Goal: Check status: Check status

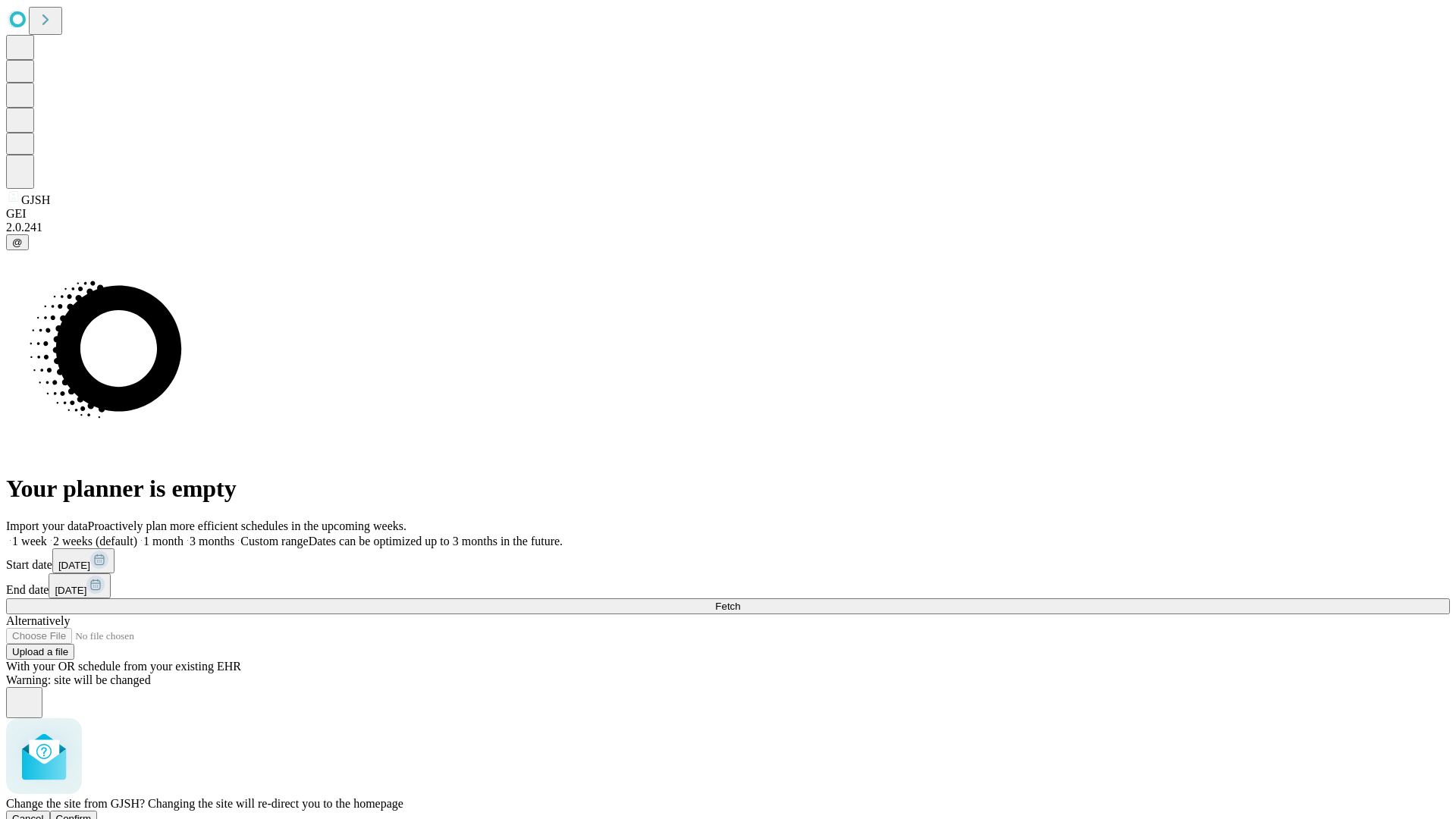
click at [92, 813] on span "Confirm" at bounding box center [74, 819] width 36 height 12
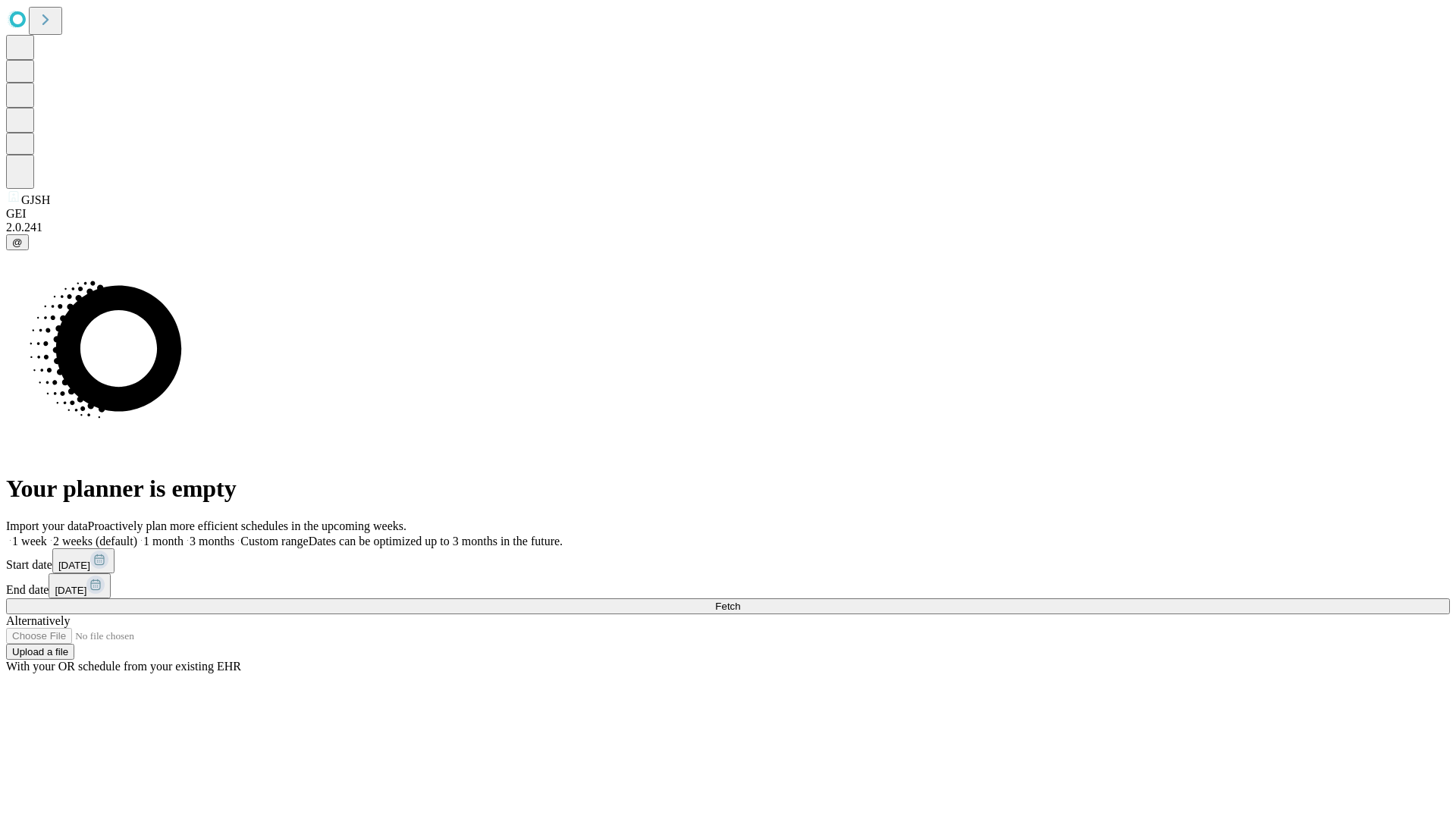
click at [137, 535] on label "2 weeks (default)" at bounding box center [92, 541] width 90 height 13
click at [740, 600] on span "Fetch" at bounding box center [727, 606] width 25 height 12
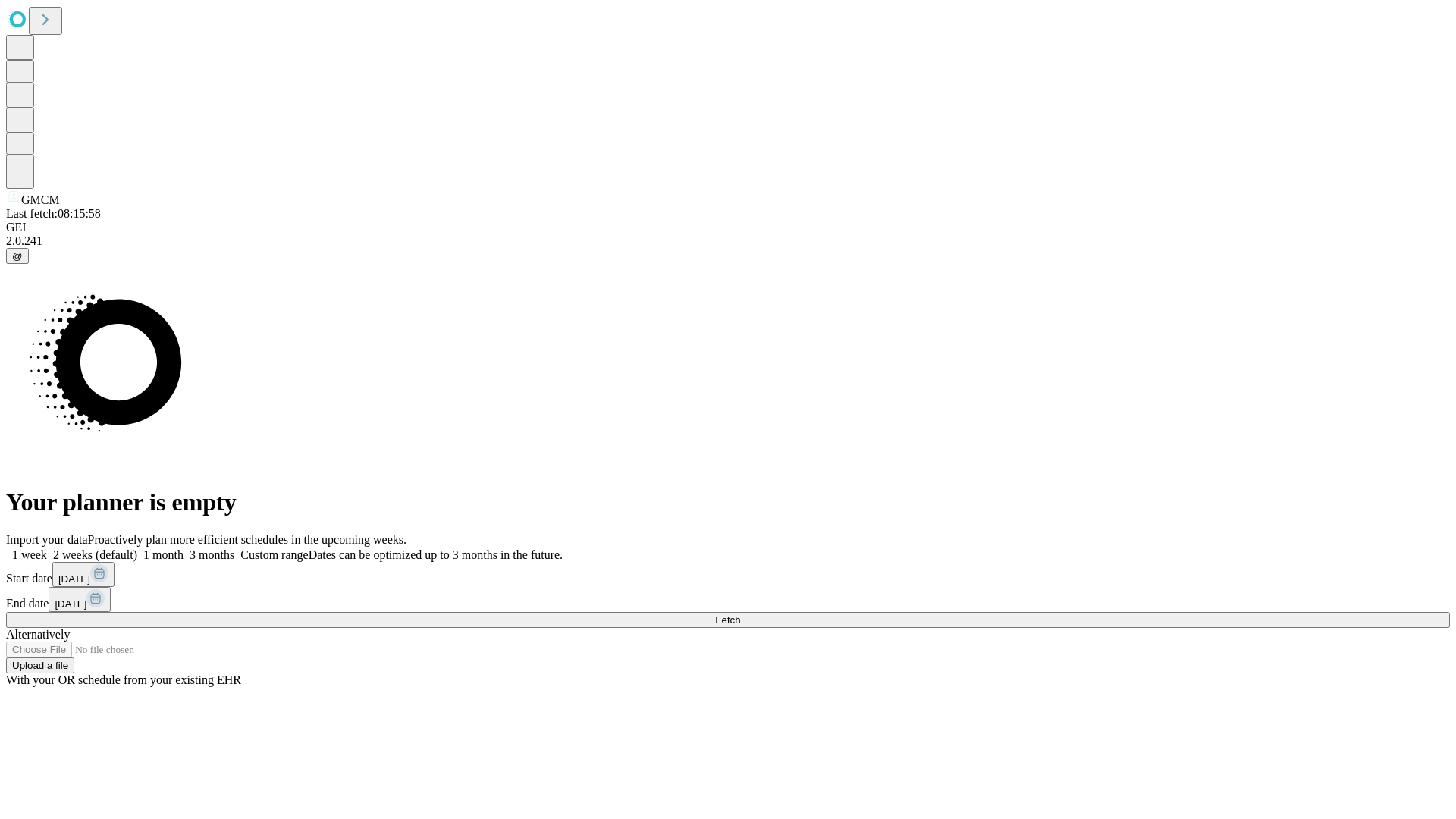
click at [137, 548] on label "2 weeks (default)" at bounding box center [92, 554] width 90 height 13
click at [740, 614] on span "Fetch" at bounding box center [727, 620] width 25 height 12
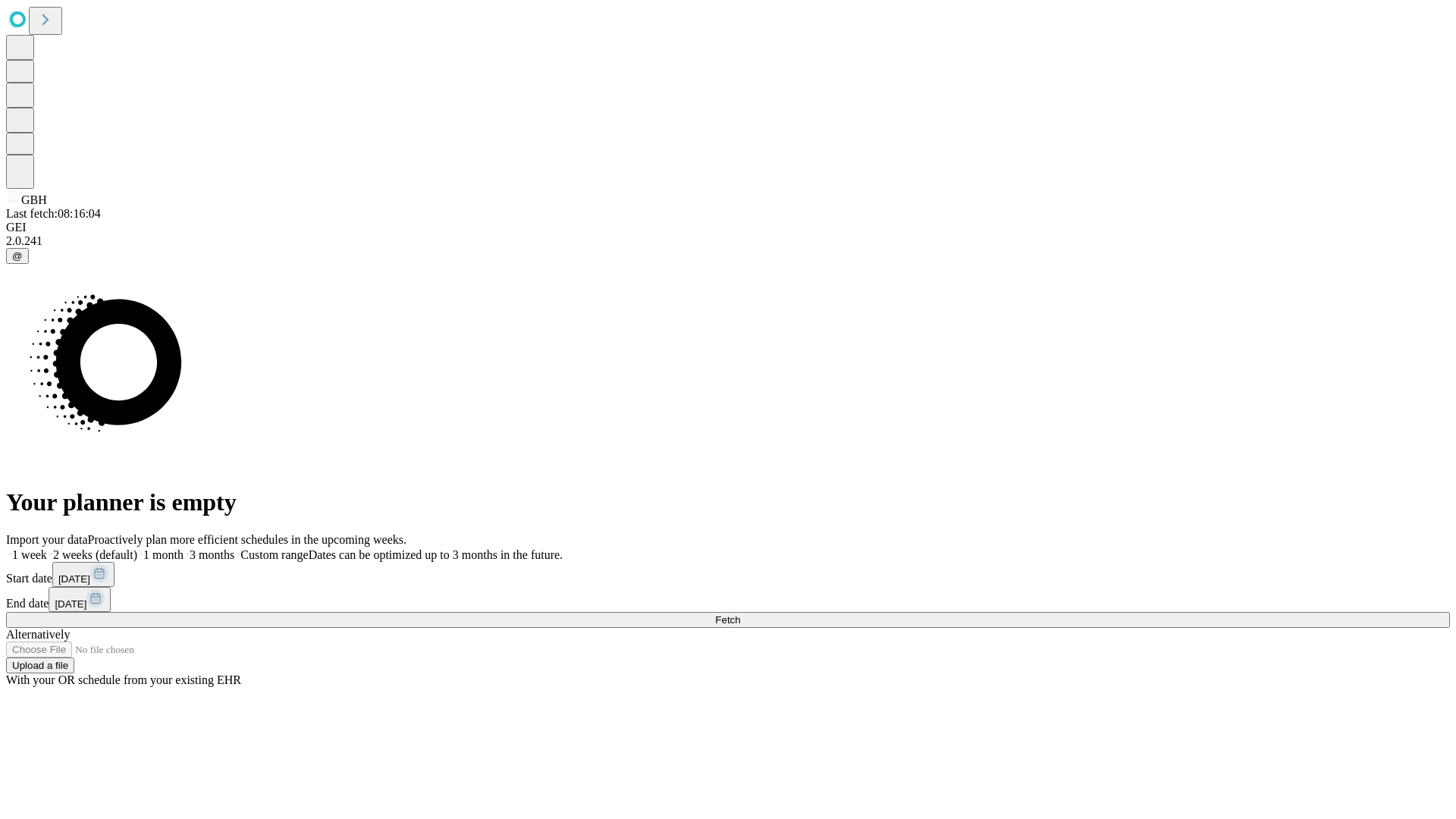
click at [137, 548] on label "2 weeks (default)" at bounding box center [92, 554] width 90 height 13
click at [740, 614] on span "Fetch" at bounding box center [727, 620] width 25 height 12
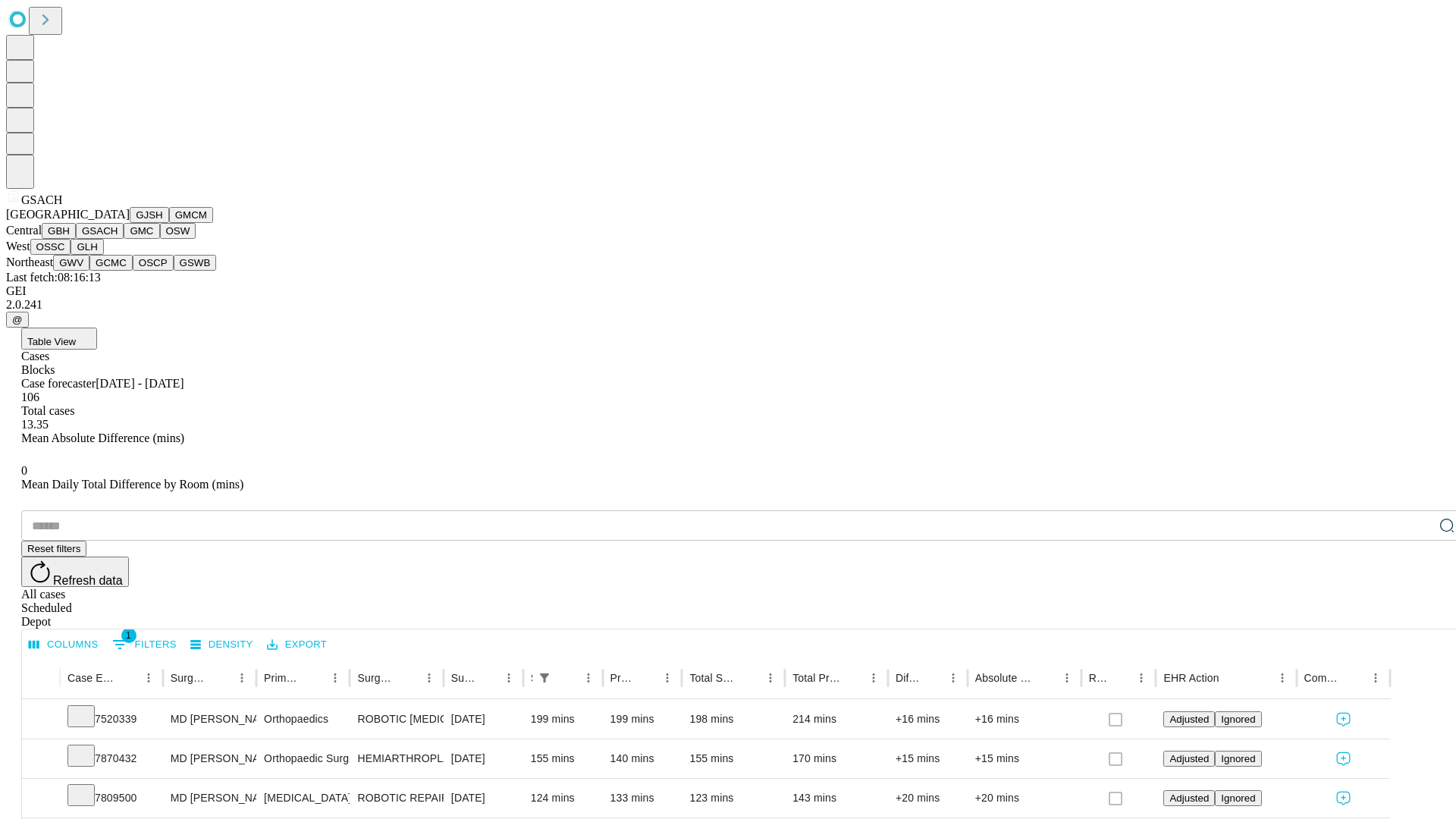
click at [124, 239] on button "GMC" at bounding box center [141, 230] width 36 height 16
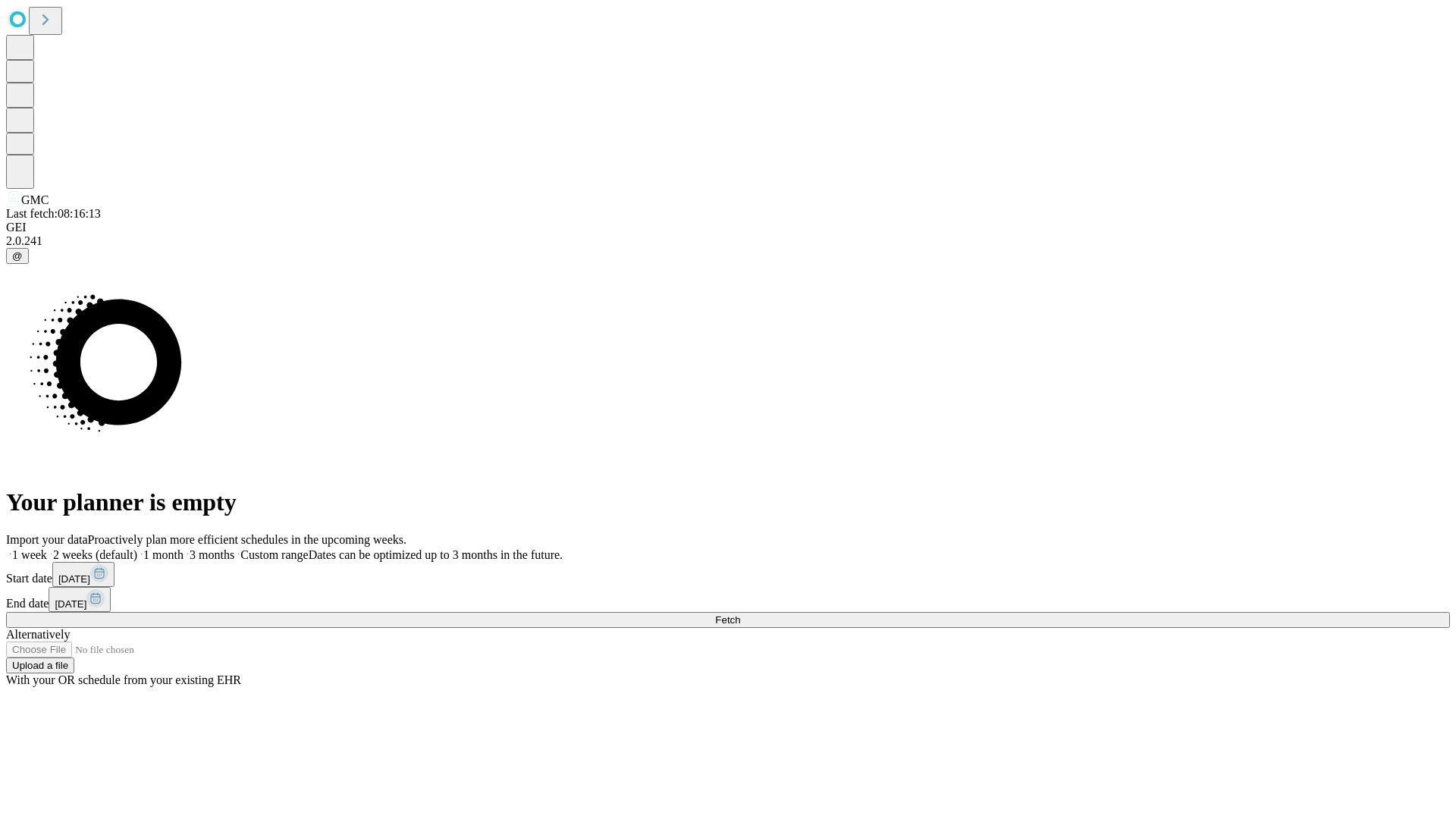
click at [137, 548] on label "2 weeks (default)" at bounding box center [92, 554] width 90 height 13
click at [740, 614] on span "Fetch" at bounding box center [727, 620] width 25 height 12
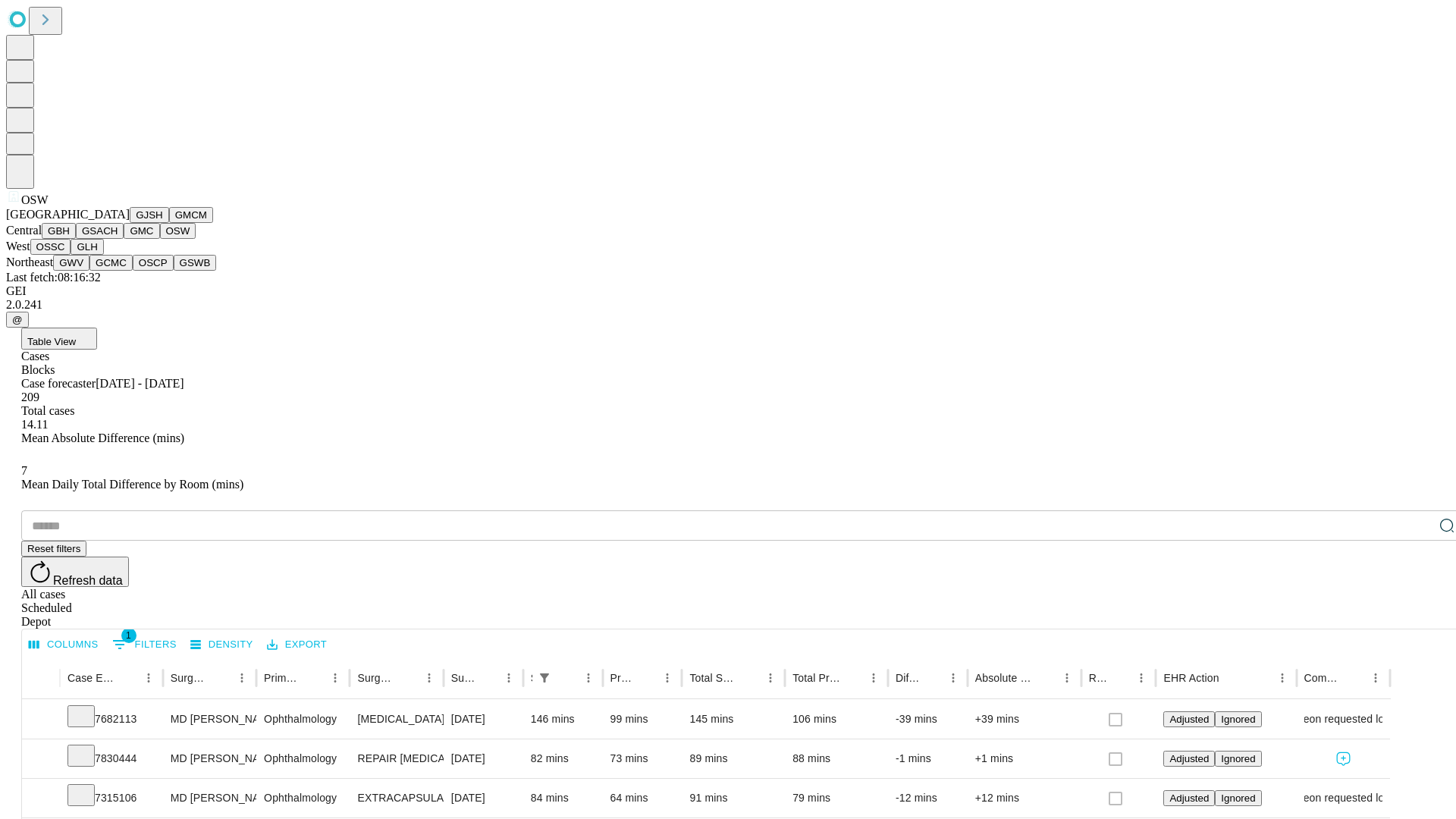
click at [71, 255] on button "OSSC" at bounding box center [50, 247] width 41 height 16
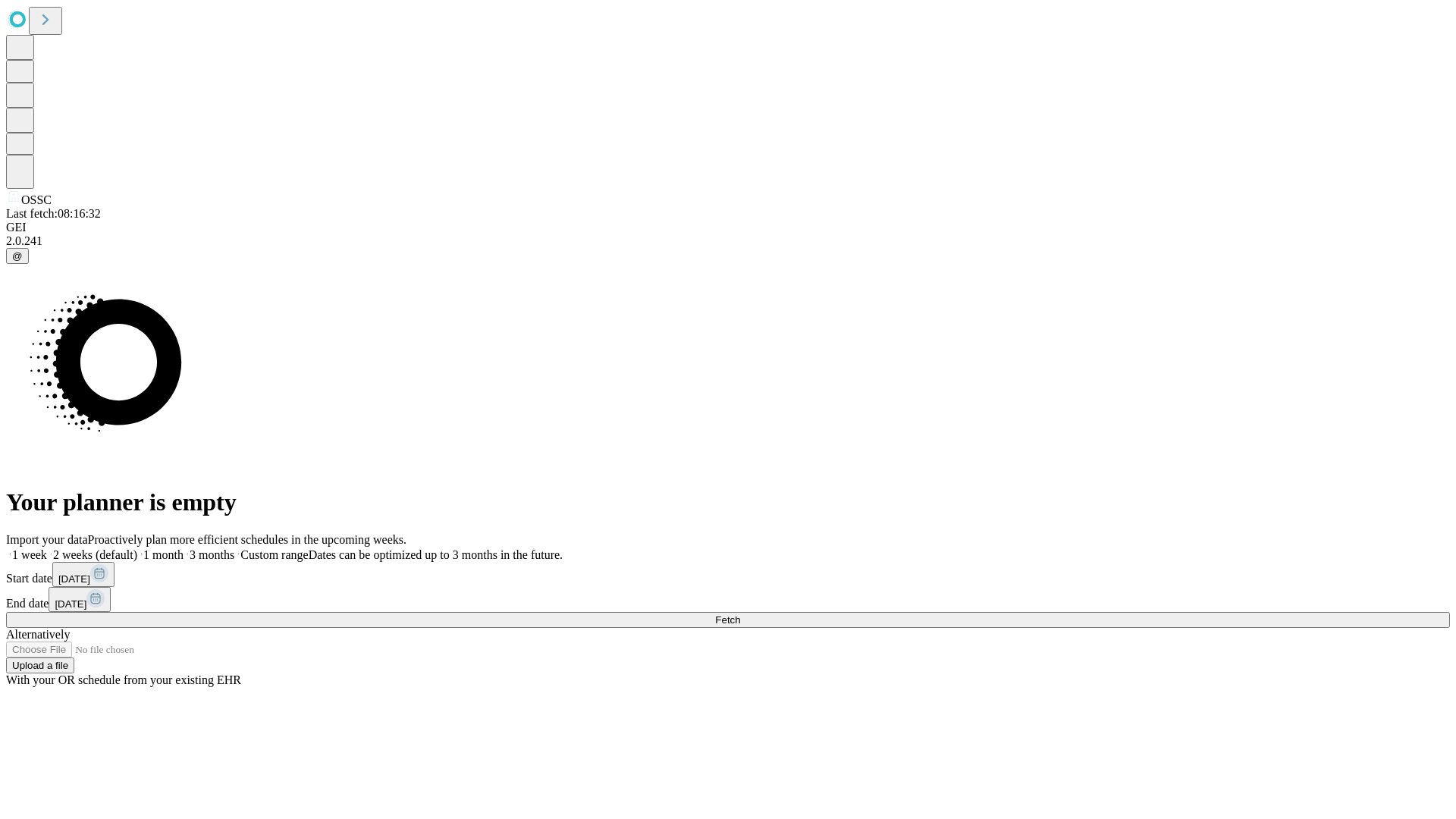
click at [137, 548] on label "2 weeks (default)" at bounding box center [92, 554] width 90 height 13
click at [740, 614] on span "Fetch" at bounding box center [727, 620] width 25 height 12
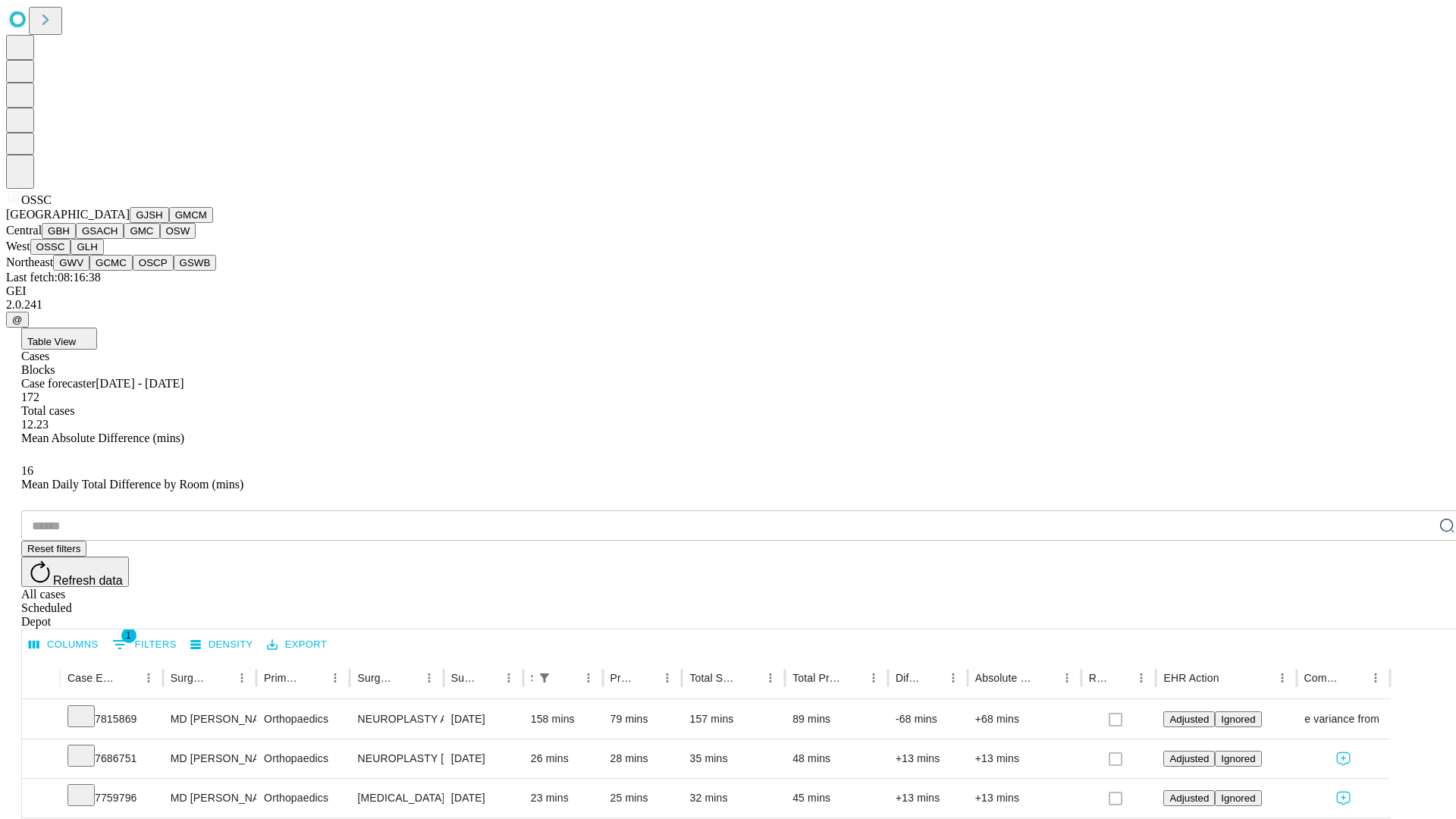
click at [103, 255] on button "GLH" at bounding box center [86, 247] width 33 height 16
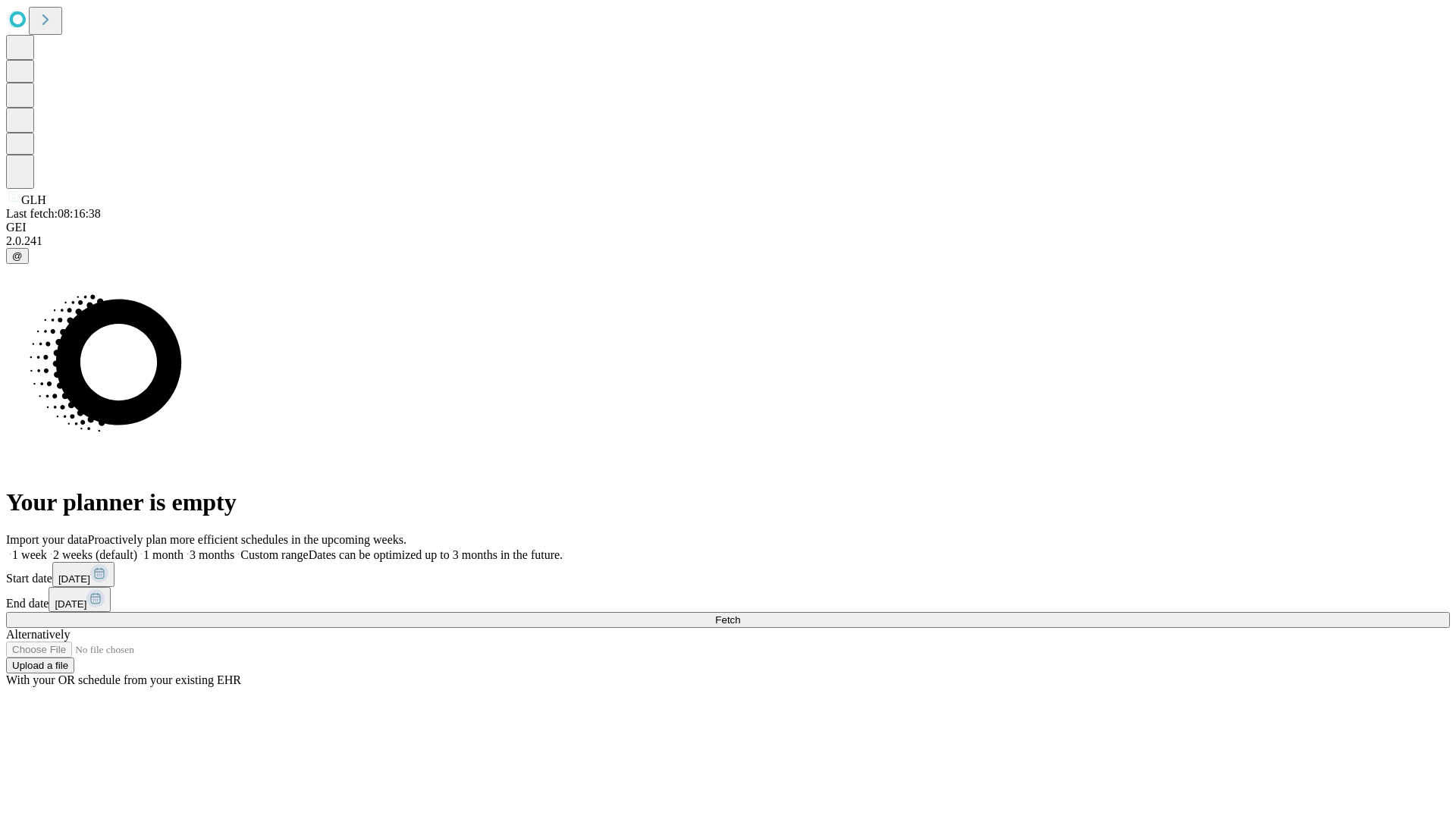
click at [137, 548] on label "2 weeks (default)" at bounding box center [92, 554] width 90 height 13
click at [740, 614] on span "Fetch" at bounding box center [727, 620] width 25 height 12
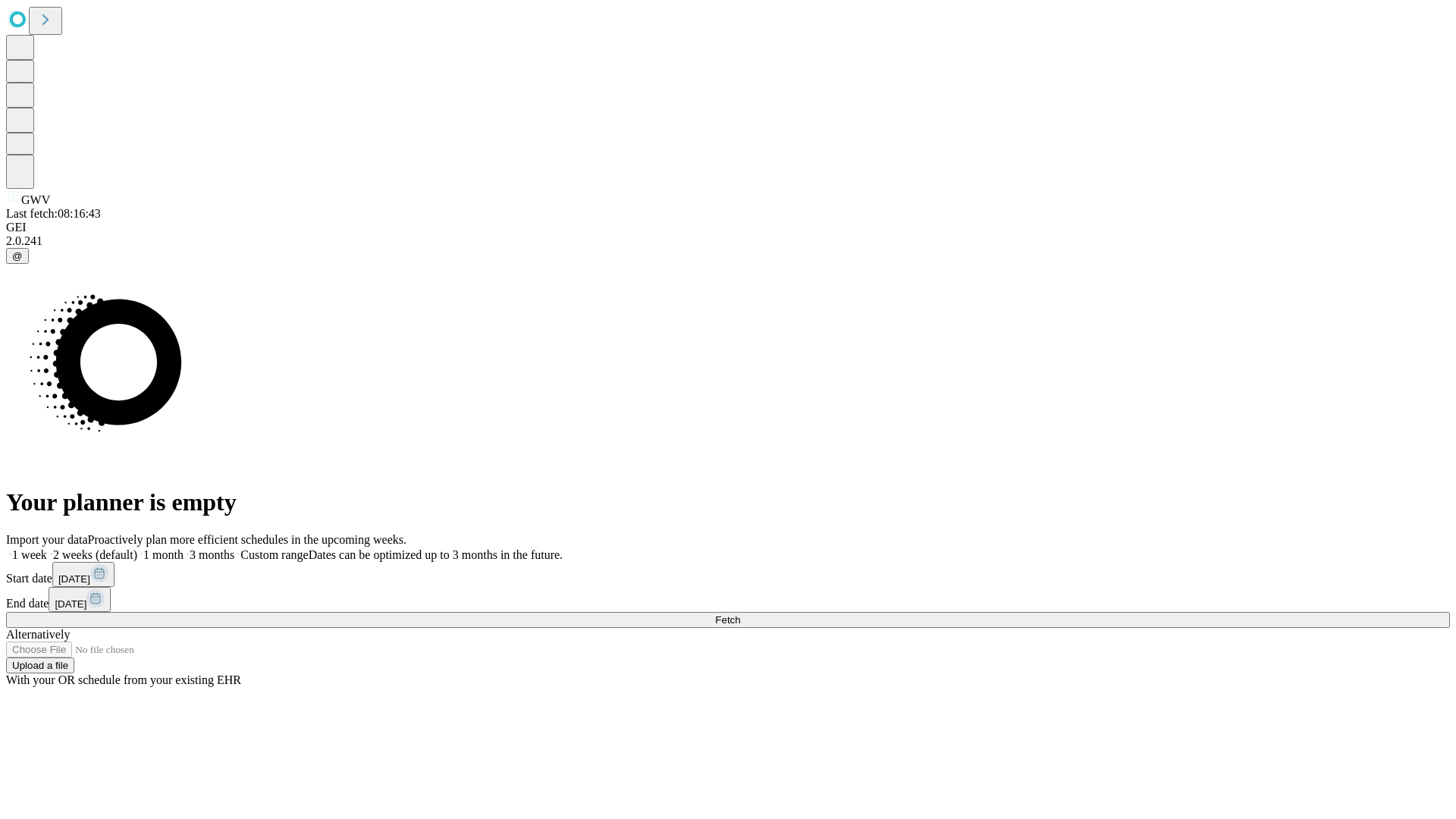
click at [137, 548] on label "2 weeks (default)" at bounding box center [92, 554] width 90 height 13
click at [740, 614] on span "Fetch" at bounding box center [727, 620] width 25 height 12
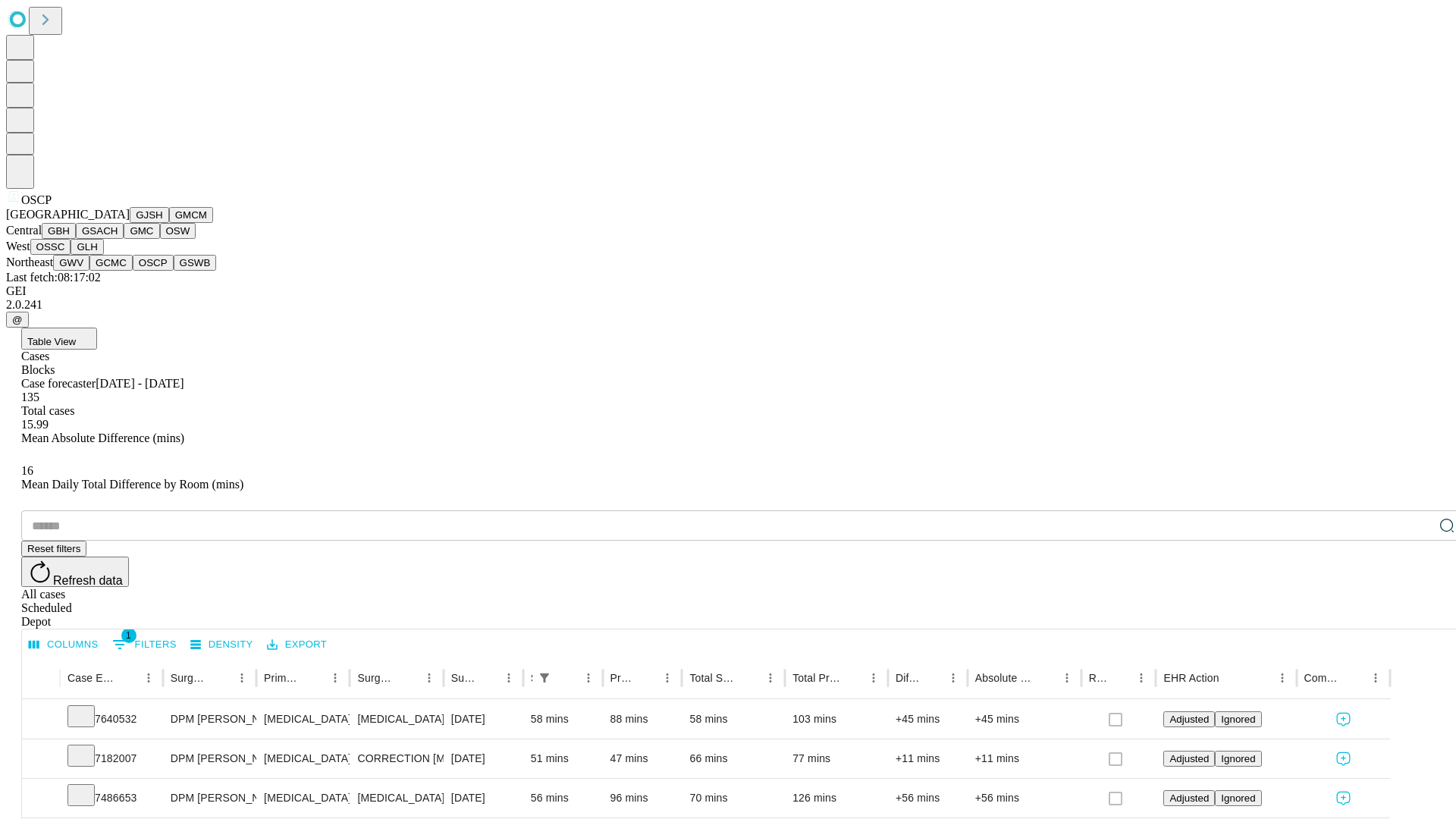
click at [174, 271] on button "GSWB" at bounding box center [196, 263] width 44 height 16
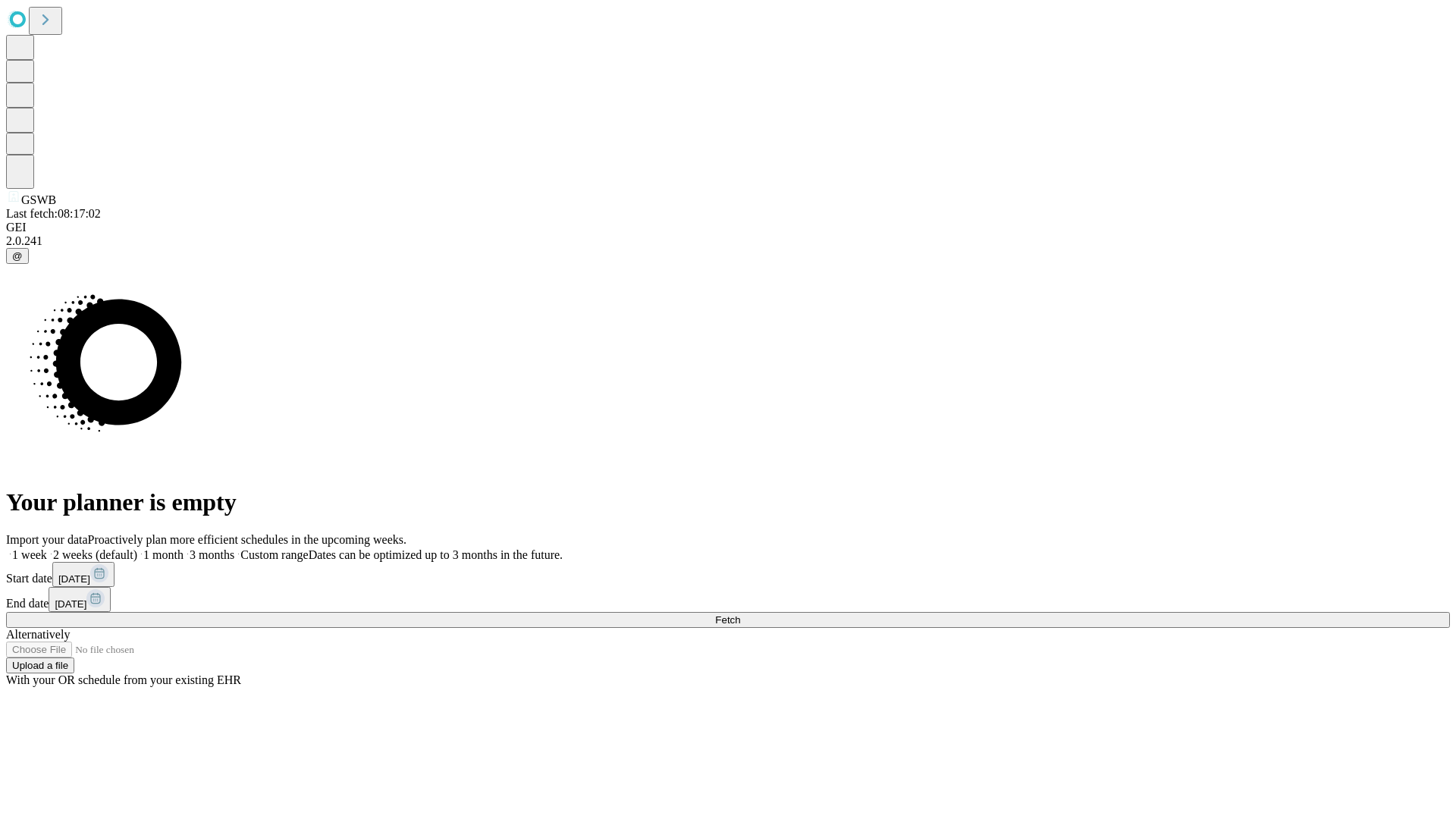
click at [137, 548] on label "2 weeks (default)" at bounding box center [92, 554] width 90 height 13
click at [740, 614] on span "Fetch" at bounding box center [727, 620] width 25 height 12
